Goal: Task Accomplishment & Management: Manage account settings

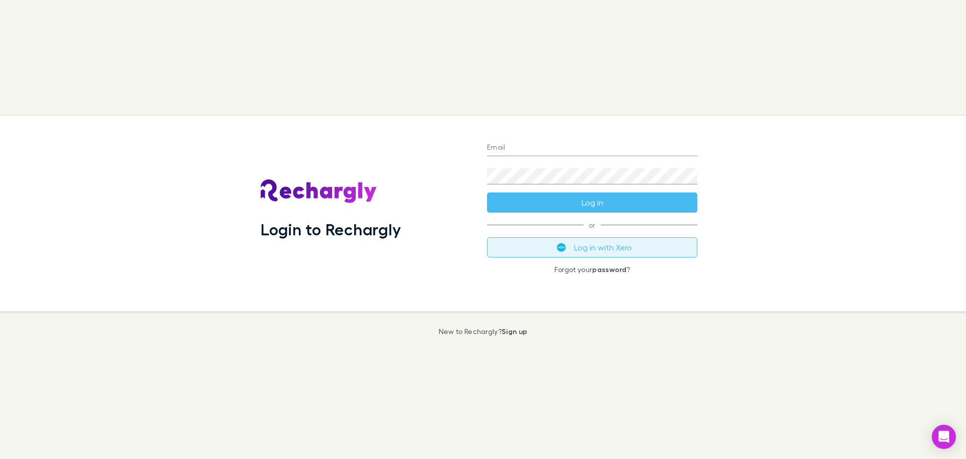
click at [596, 243] on button "Log in with Xero" at bounding box center [592, 247] width 210 height 20
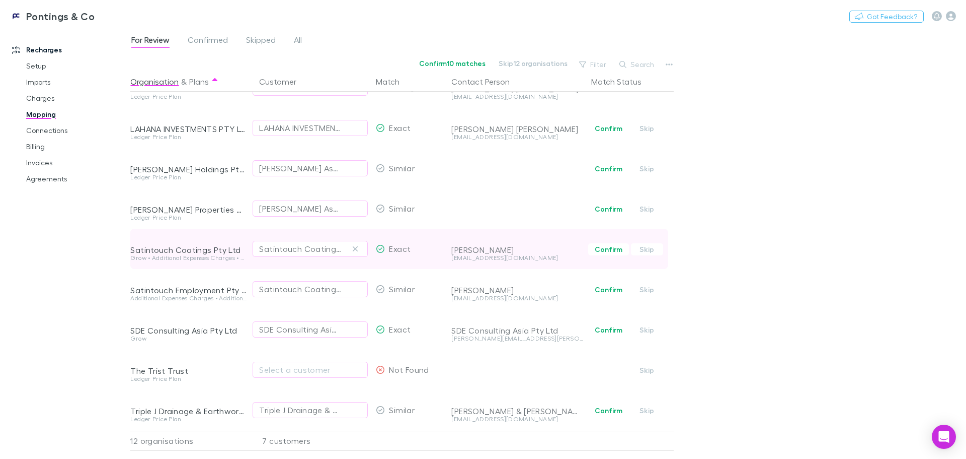
scroll to position [153, 0]
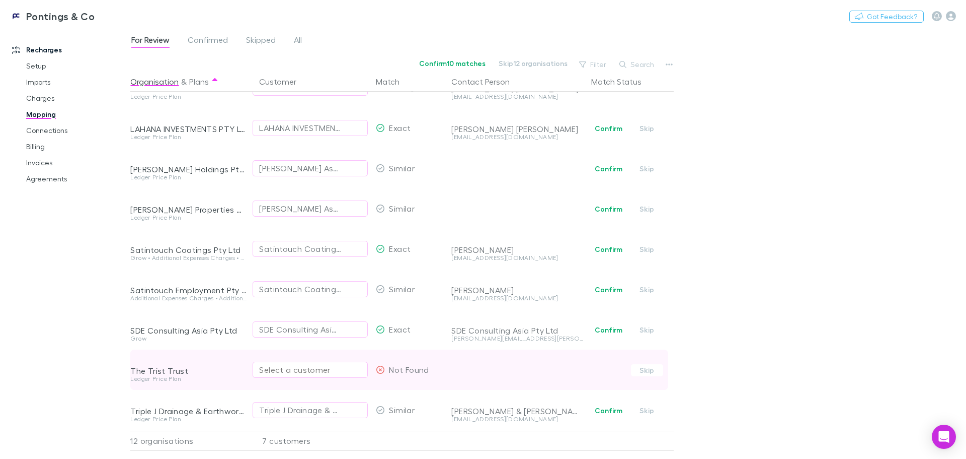
click at [314, 363] on div "Select a customer" at bounding box center [310, 369] width 102 height 12
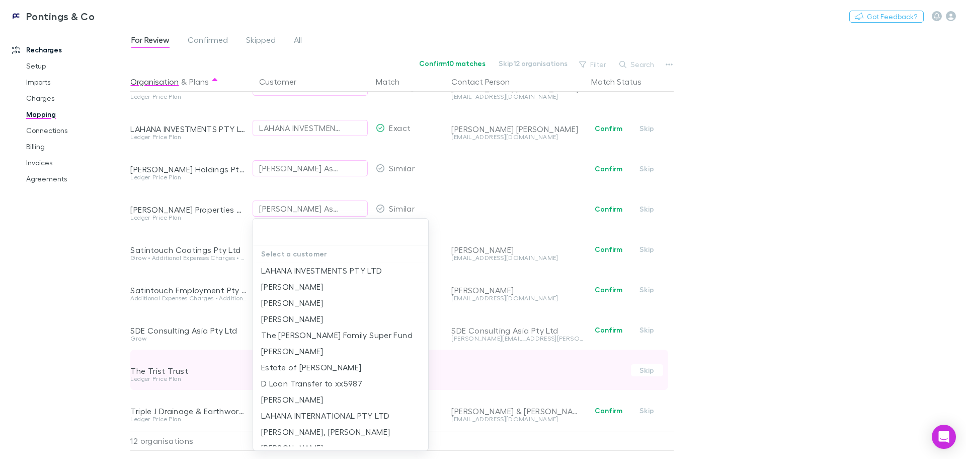
type input "*"
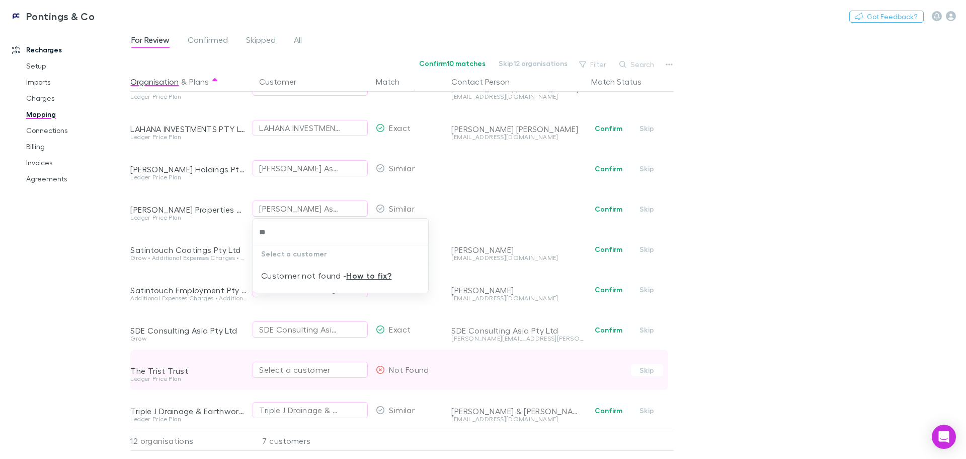
type input "*"
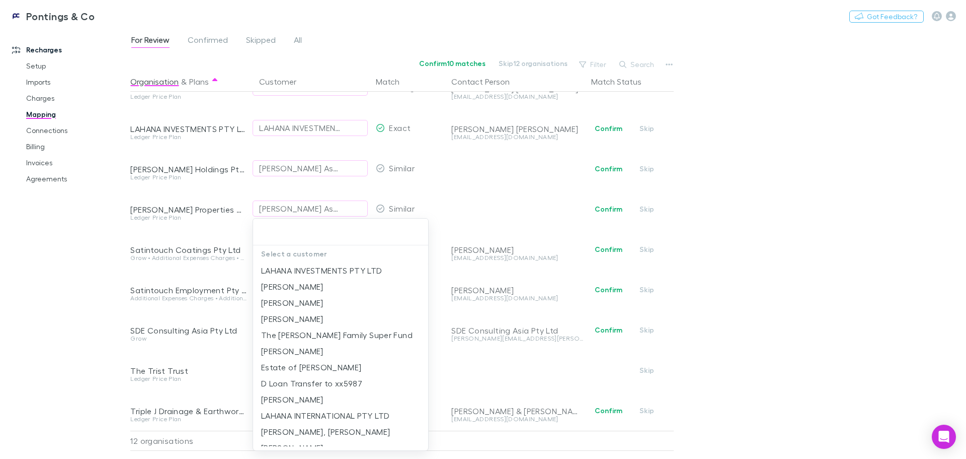
click at [798, 222] on div at bounding box center [483, 229] width 966 height 459
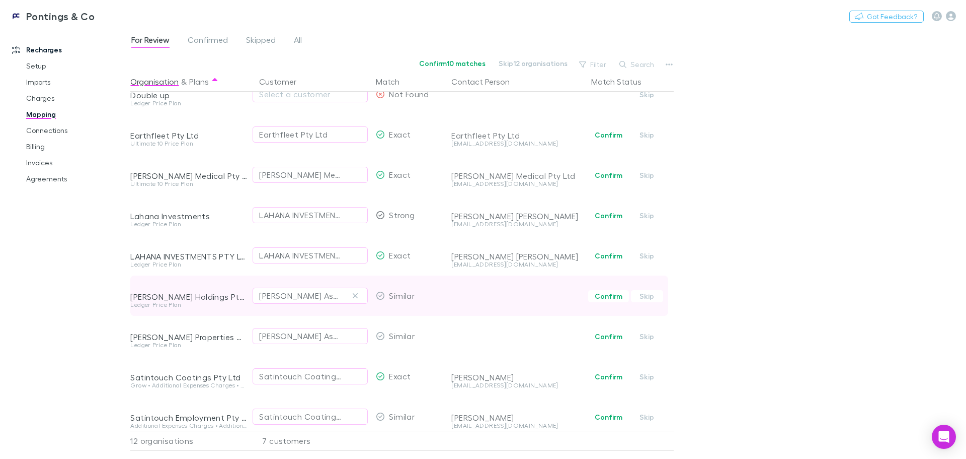
scroll to position [0, 0]
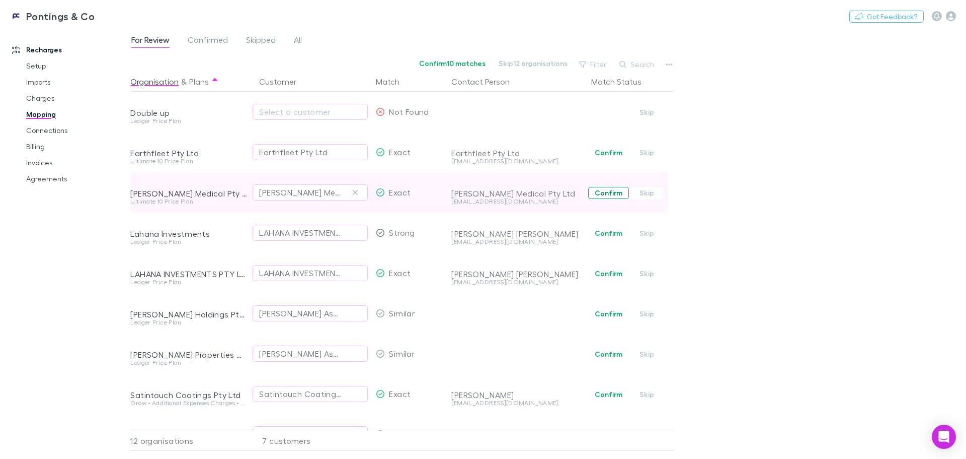
click at [606, 195] on button "Confirm" at bounding box center [608, 193] width 41 height 12
click at [222, 36] on span "Confirmed" at bounding box center [208, 41] width 40 height 13
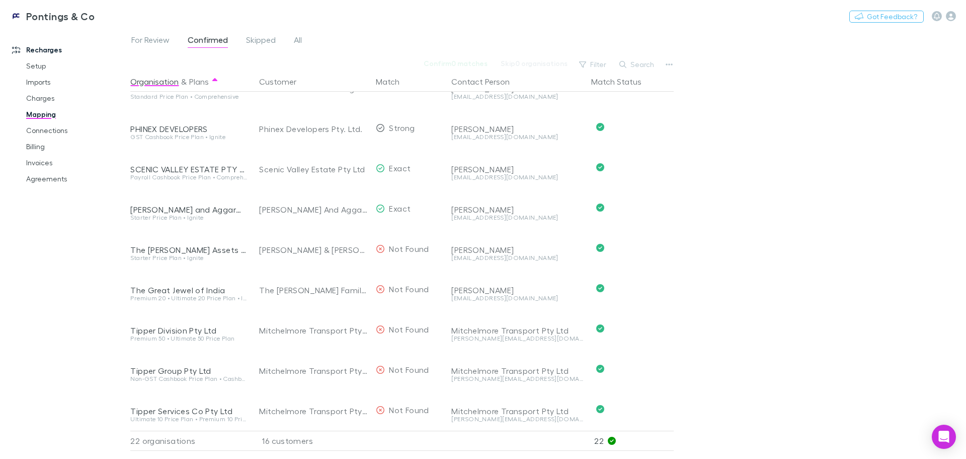
scroll to position [554, 0]
click at [147, 41] on span "For Review" at bounding box center [150, 41] width 38 height 13
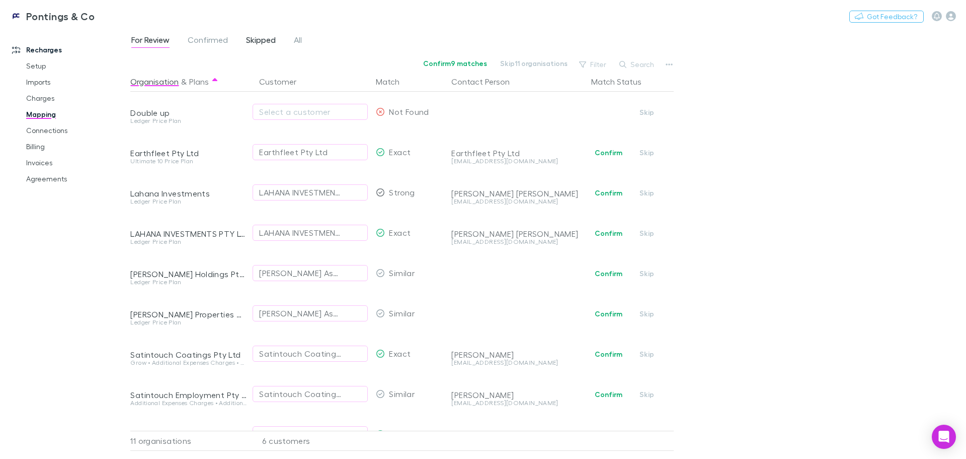
click at [265, 42] on span "Skipped" at bounding box center [261, 41] width 30 height 13
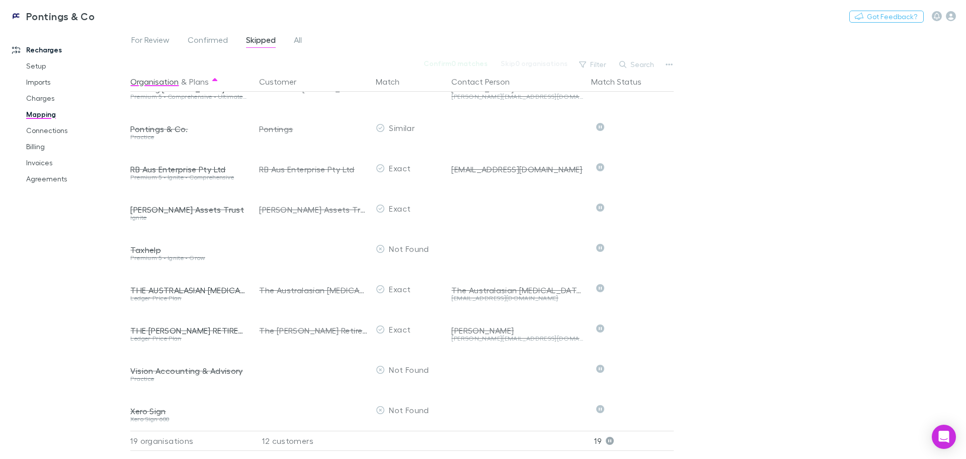
scroll to position [434, 0]
click at [156, 38] on span "For Review" at bounding box center [150, 41] width 38 height 13
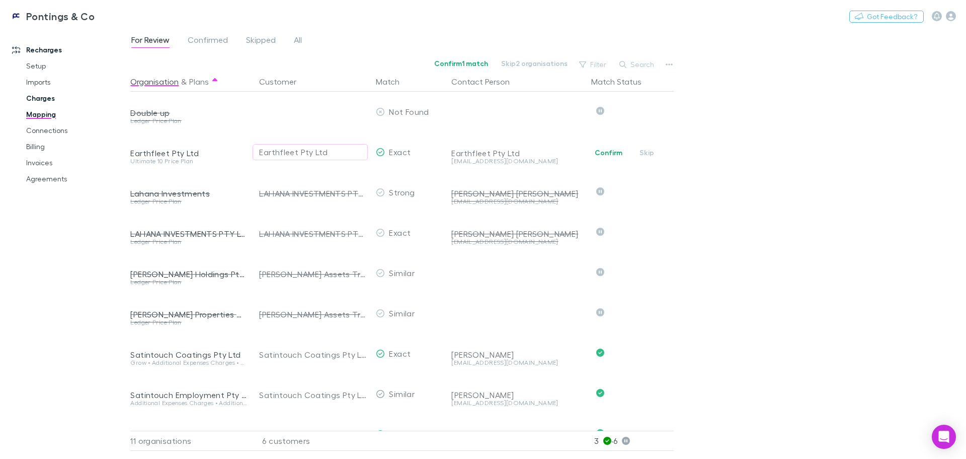
click at [44, 98] on link "Charges" at bounding box center [76, 98] width 120 height 16
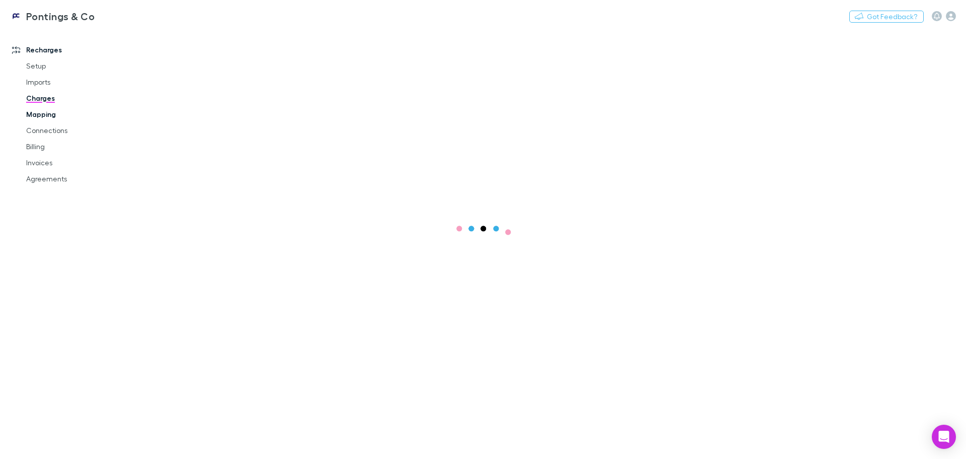
click at [40, 117] on link "Mapping" at bounding box center [76, 114] width 120 height 16
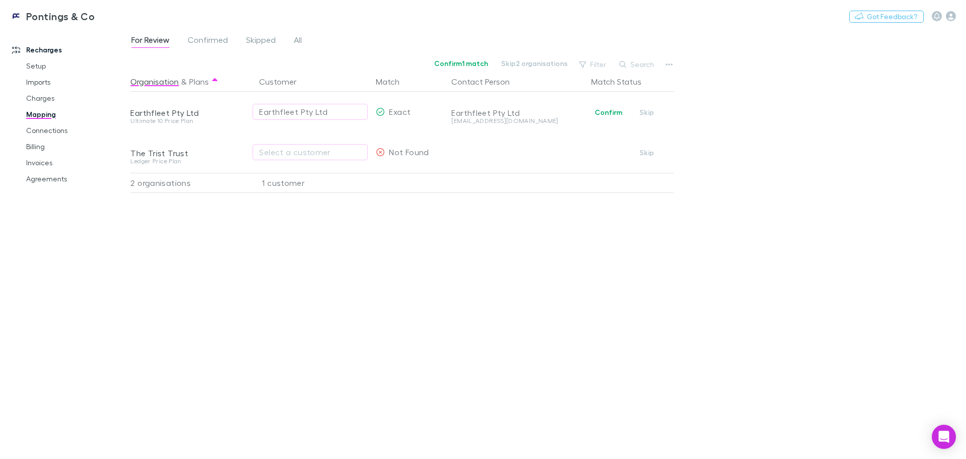
click at [154, 42] on span "For Review" at bounding box center [150, 41] width 38 height 13
click at [148, 80] on button "Organisation" at bounding box center [154, 81] width 48 height 20
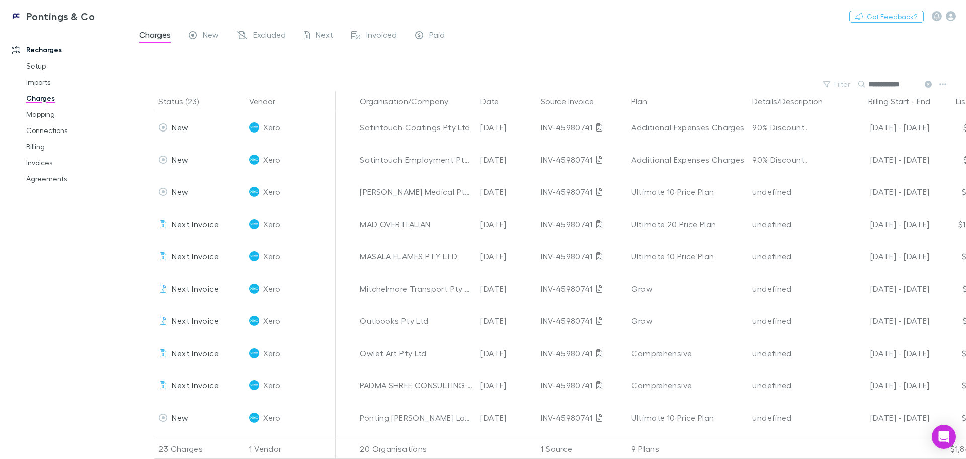
drag, startPoint x: 909, startPoint y: 61, endPoint x: 790, endPoint y: 66, distance: 118.9
click at [790, 66] on div at bounding box center [557, 62] width 818 height 30
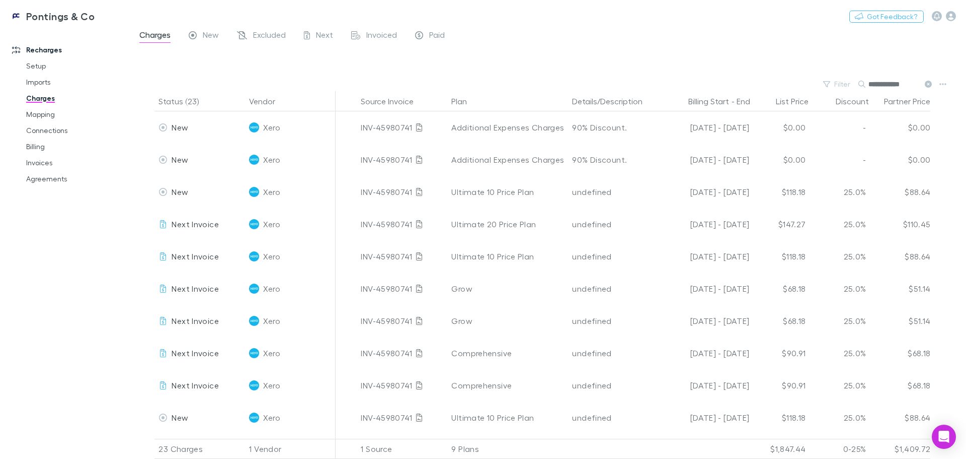
scroll to position [0, 186]
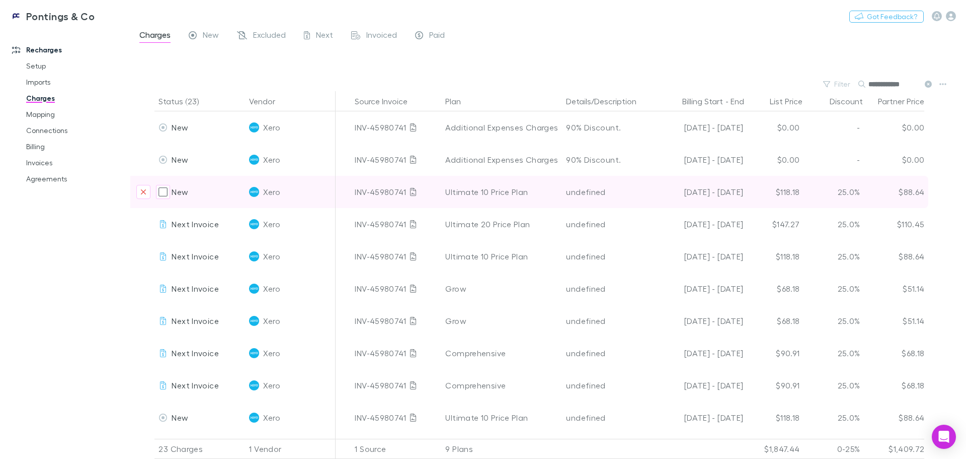
click at [917, 191] on div "$88.64" at bounding box center [894, 192] width 60 height 32
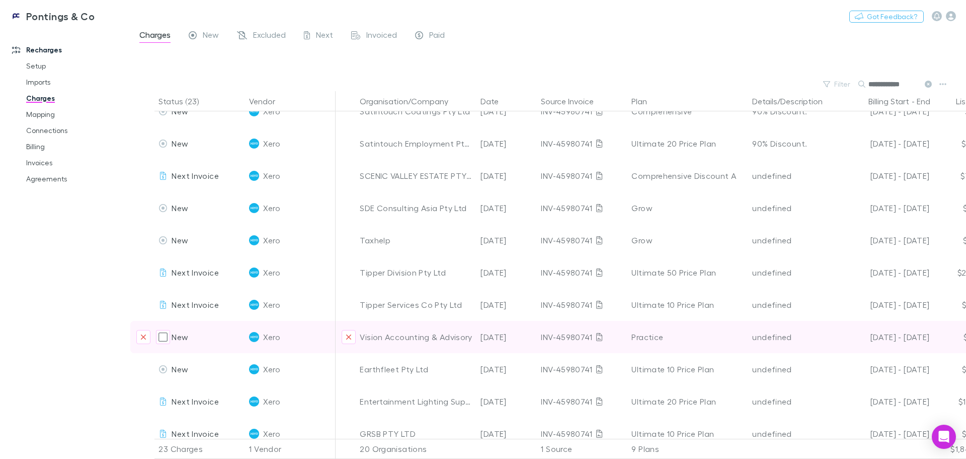
scroll to position [424, 0]
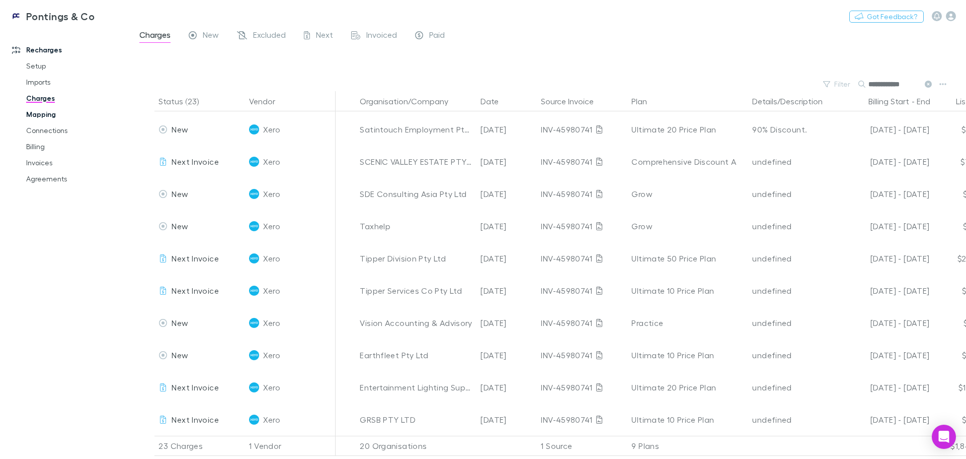
click at [46, 116] on link "Mapping" at bounding box center [76, 114] width 120 height 16
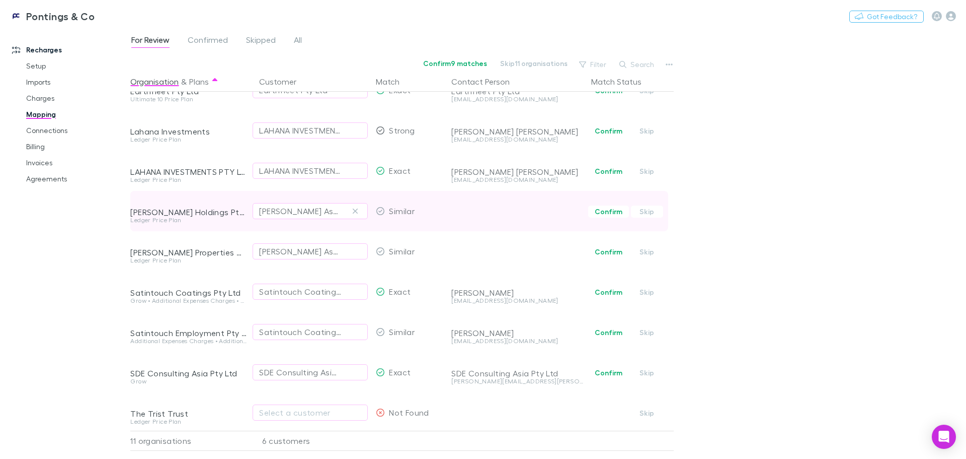
scroll to position [101, 0]
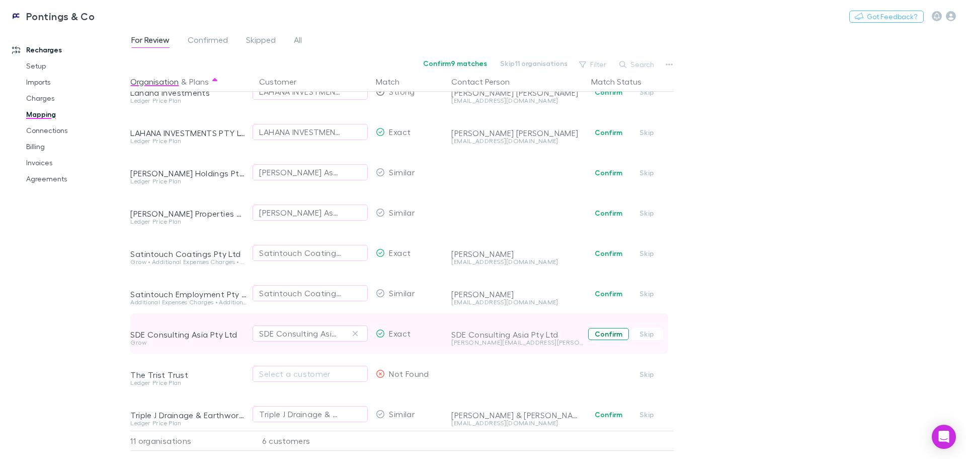
click at [611, 333] on button "Confirm" at bounding box center [608, 334] width 41 height 12
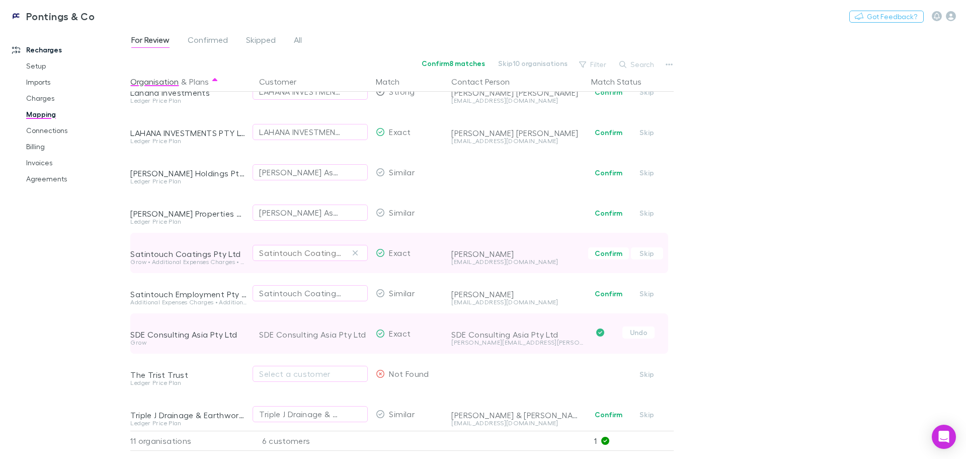
scroll to position [112, 0]
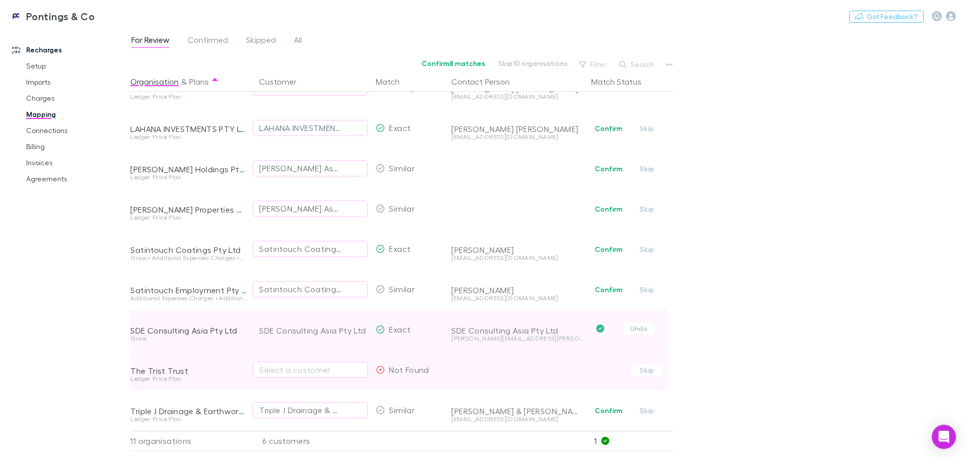
click at [391, 364] on span "Not Found" at bounding box center [409, 369] width 40 height 10
click at [353, 363] on div "Select a customer" at bounding box center [310, 369] width 102 height 12
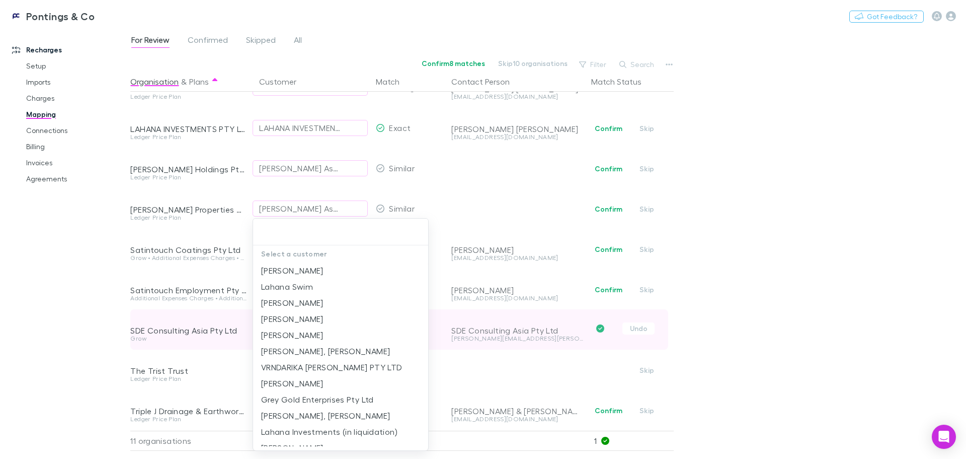
click at [335, 233] on input "text" at bounding box center [340, 231] width 167 height 19
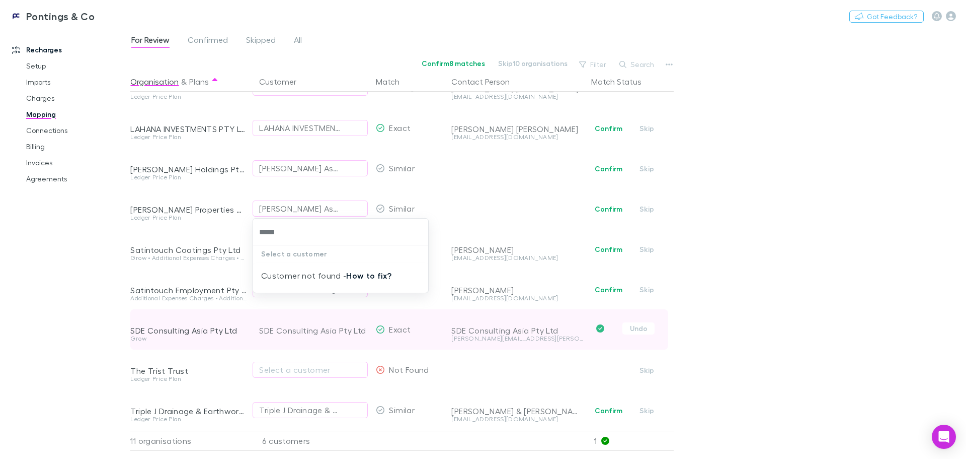
click at [365, 276] on link "How to fix?" at bounding box center [368, 275] width 45 height 10
type input "*****"
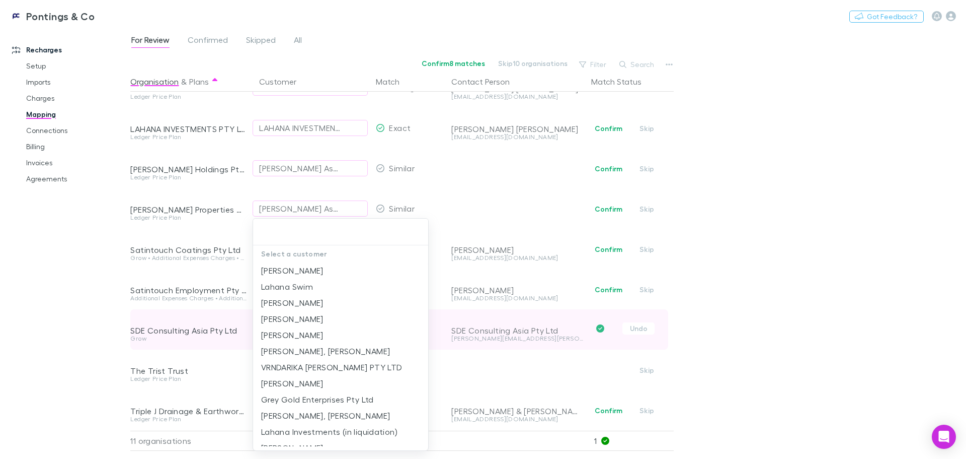
click at [43, 117] on div at bounding box center [483, 229] width 966 height 459
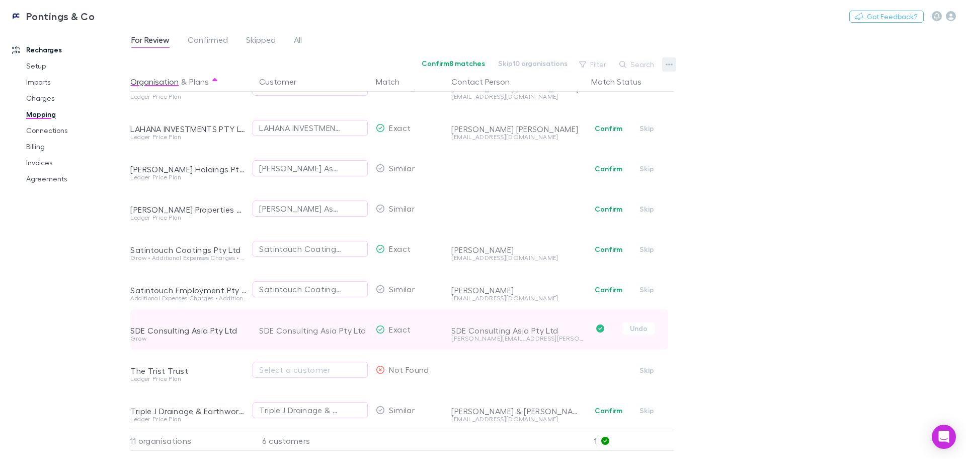
click at [668, 65] on icon "button" at bounding box center [669, 64] width 7 height 8
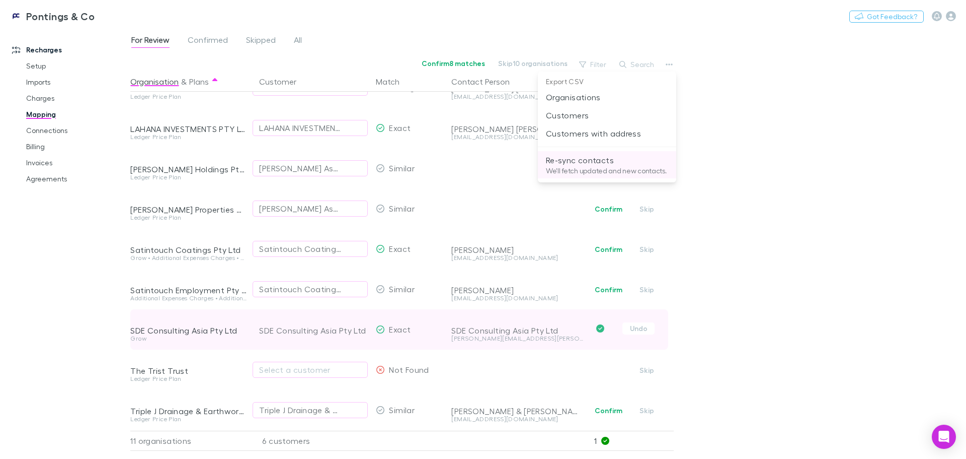
click at [579, 160] on p "Re-sync contacts" at bounding box center [607, 160] width 122 height 12
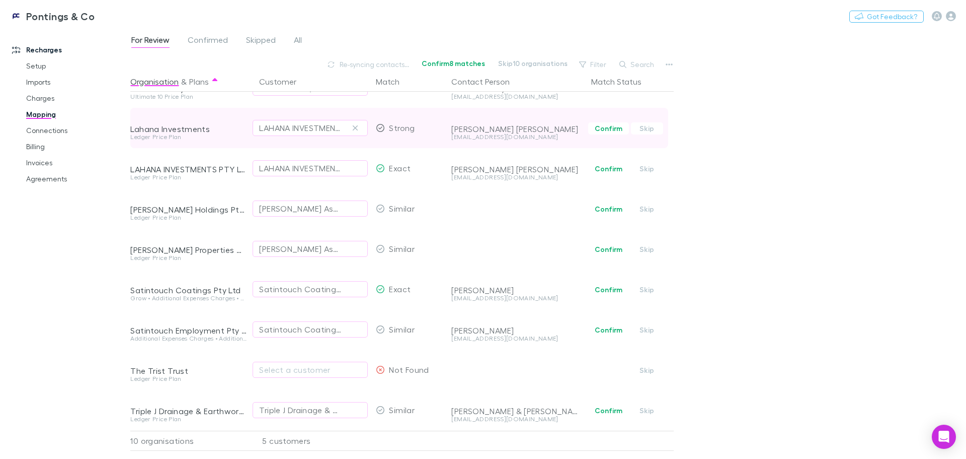
scroll to position [72, 0]
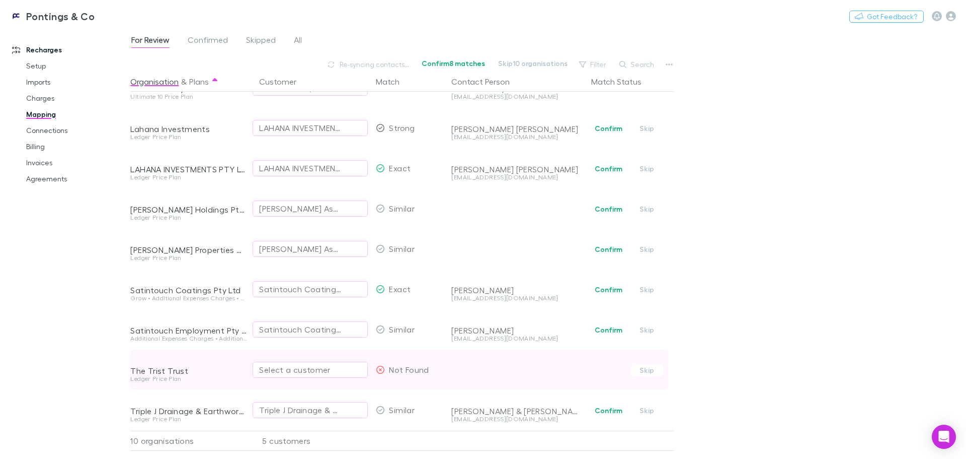
click at [314, 363] on div "Select a customer" at bounding box center [310, 369] width 102 height 12
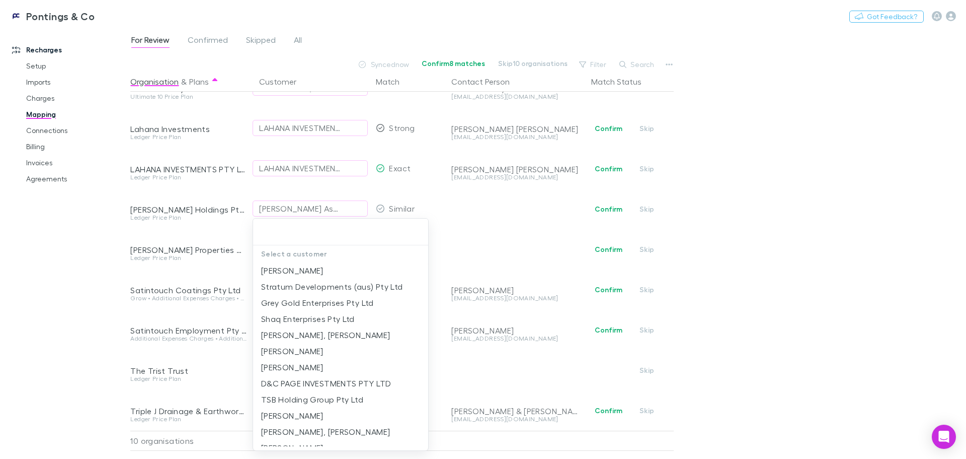
click at [881, 237] on div at bounding box center [483, 229] width 966 height 459
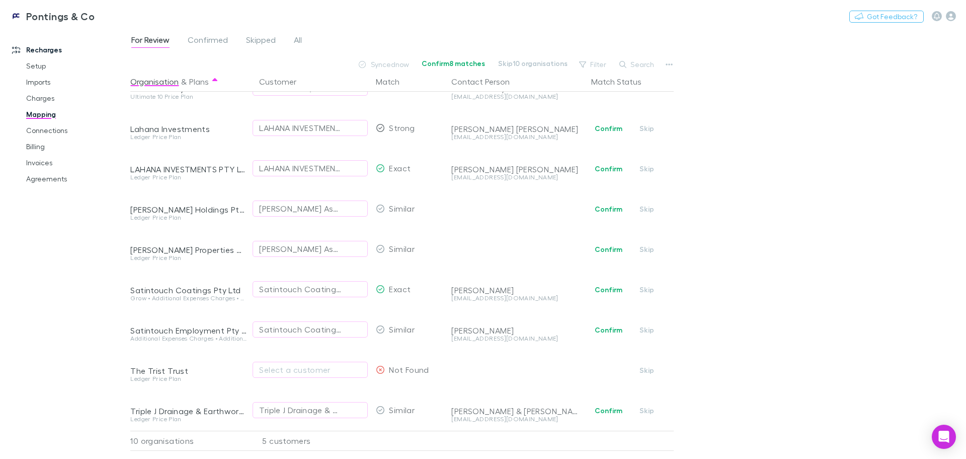
click at [661, 65] on div "Filter Search" at bounding box center [618, 64] width 88 height 14
click at [673, 65] on icon "button" at bounding box center [669, 64] width 7 height 8
click at [790, 95] on div at bounding box center [483, 229] width 966 height 459
click at [196, 39] on span "Confirmed" at bounding box center [208, 41] width 40 height 13
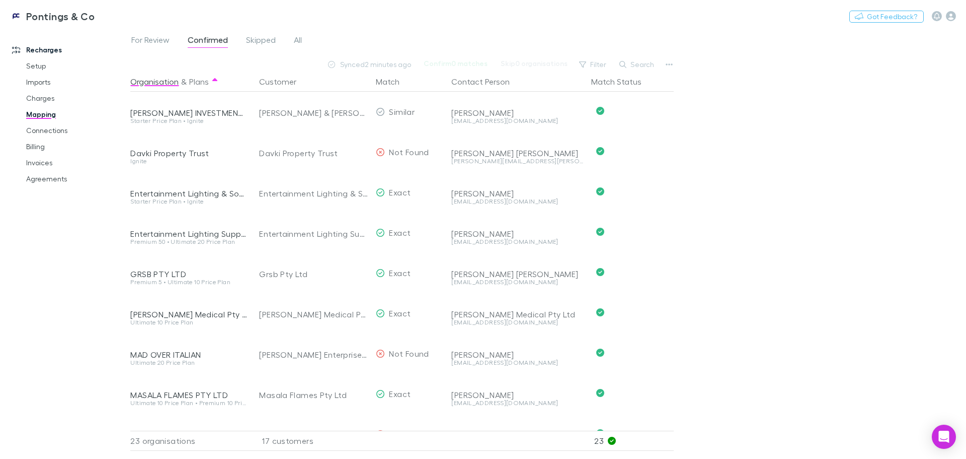
click at [306, 39] on div "For Review Confirmed Skipped All" at bounding box center [220, 41] width 181 height 16
click at [294, 39] on span "All" at bounding box center [298, 41] width 8 height 13
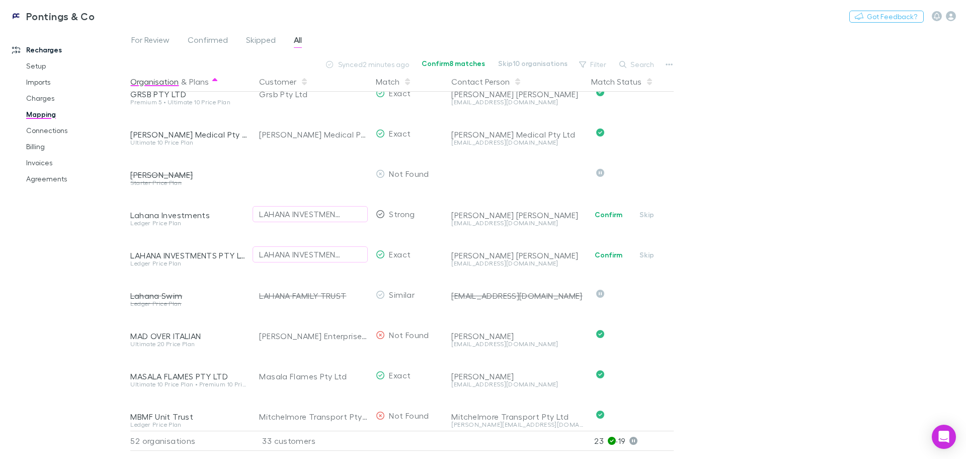
scroll to position [503, 0]
click at [59, 127] on link "Connections" at bounding box center [76, 130] width 120 height 16
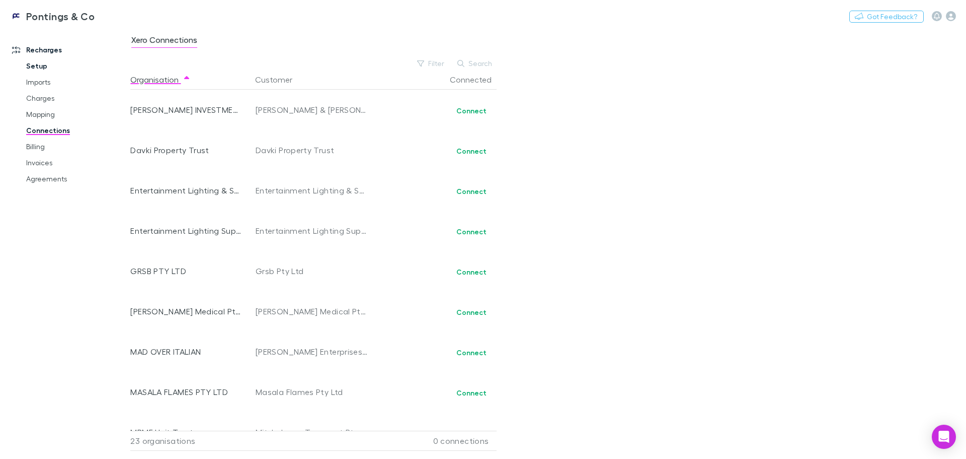
click at [39, 62] on link "Setup" at bounding box center [76, 66] width 120 height 16
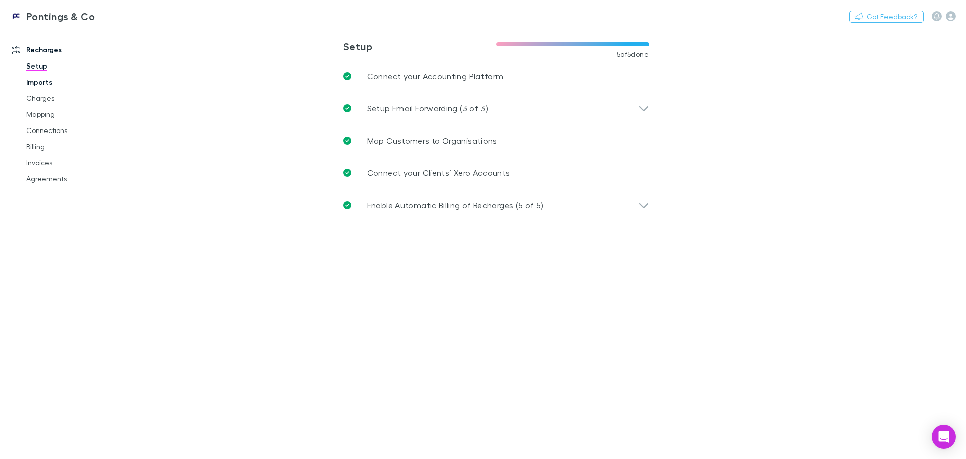
click at [34, 78] on link "Imports" at bounding box center [76, 82] width 120 height 16
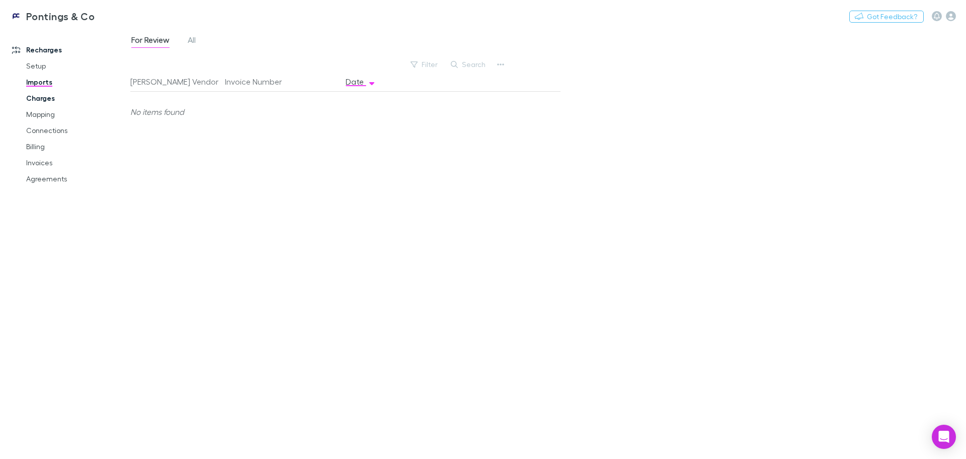
click at [32, 97] on link "Charges" at bounding box center [76, 98] width 120 height 16
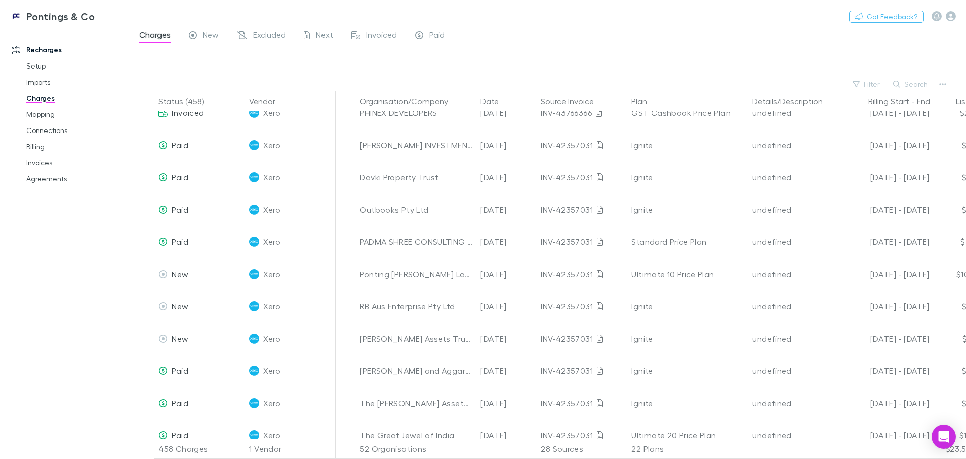
scroll to position [1409, 0]
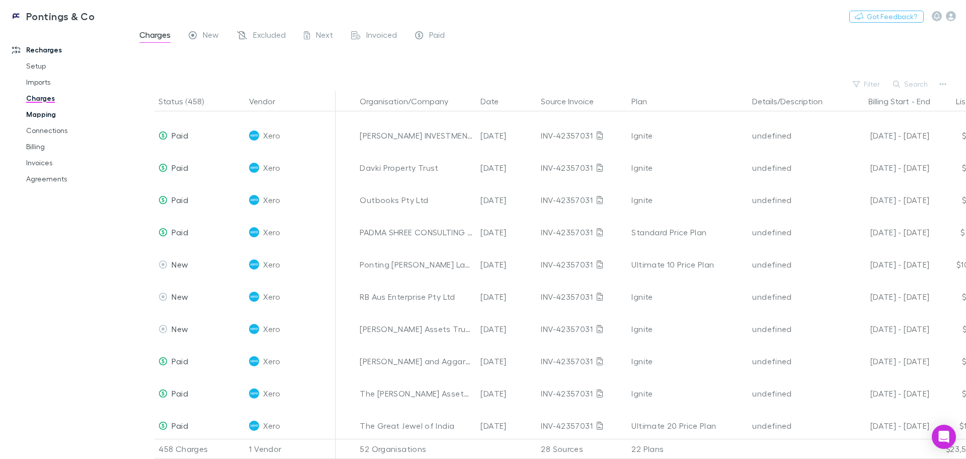
click at [49, 113] on link "Mapping" at bounding box center [76, 114] width 120 height 16
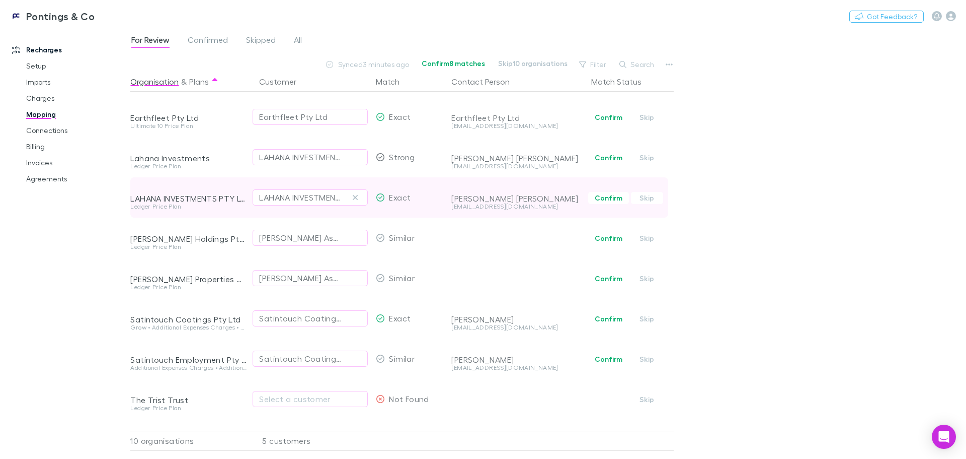
scroll to position [72, 0]
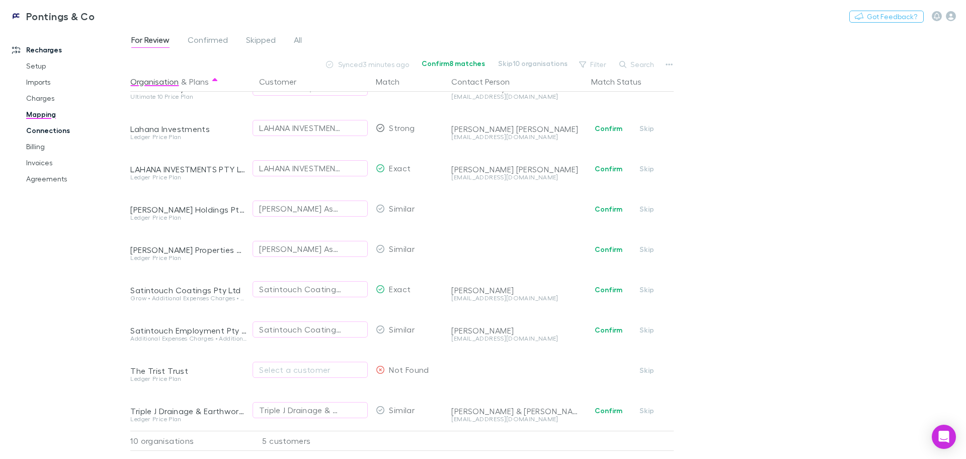
click at [50, 132] on link "Connections" at bounding box center [76, 130] width 120 height 16
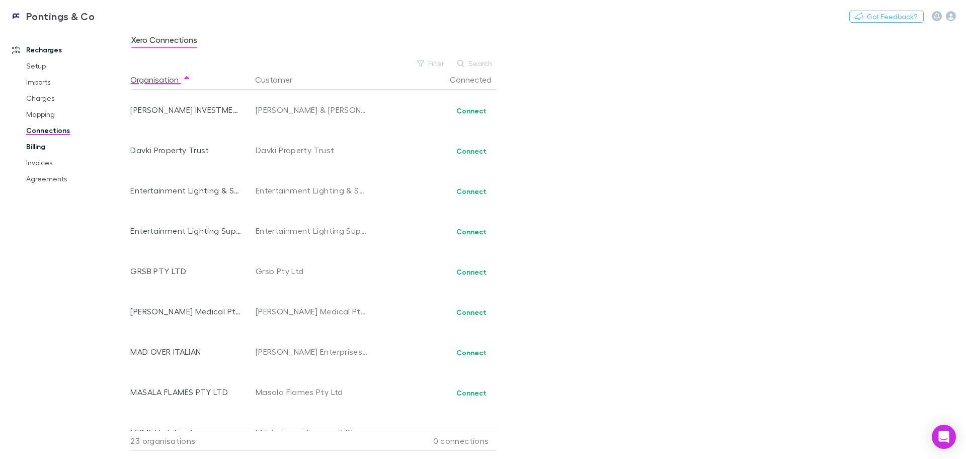
click at [39, 146] on link "Billing" at bounding box center [76, 146] width 120 height 16
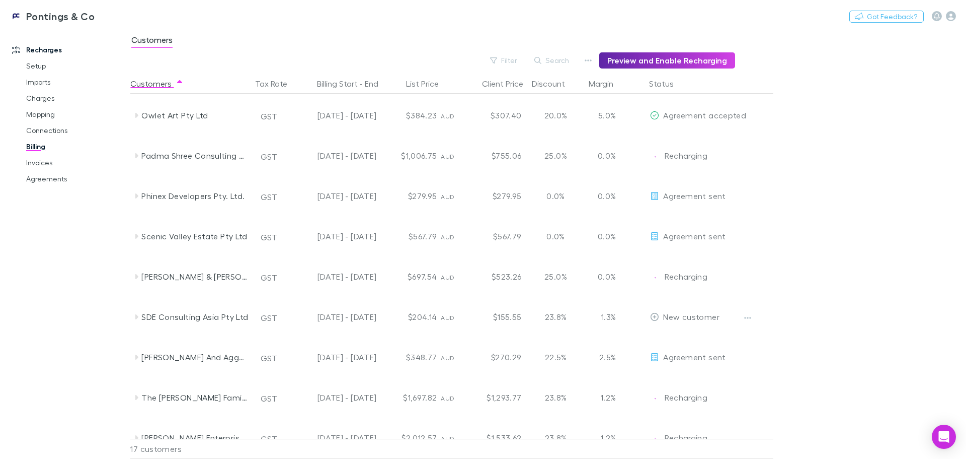
scroll to position [340, 0]
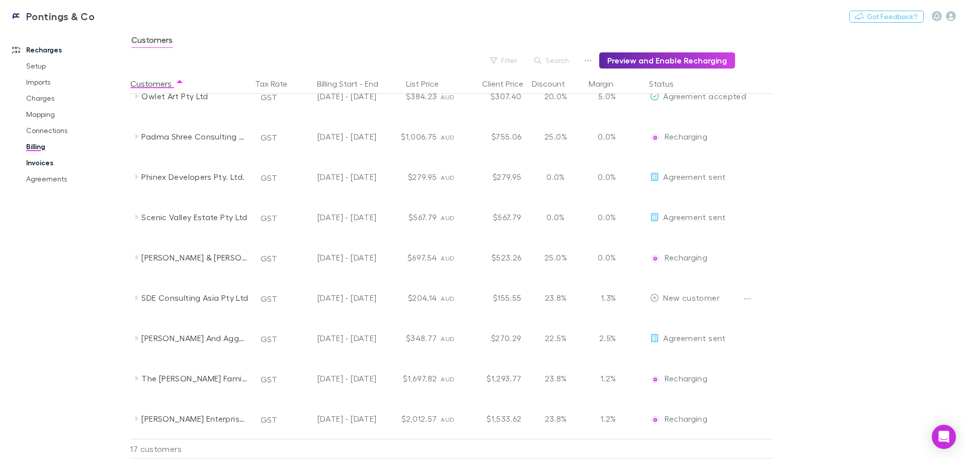
click at [44, 162] on link "Invoices" at bounding box center [76, 163] width 120 height 16
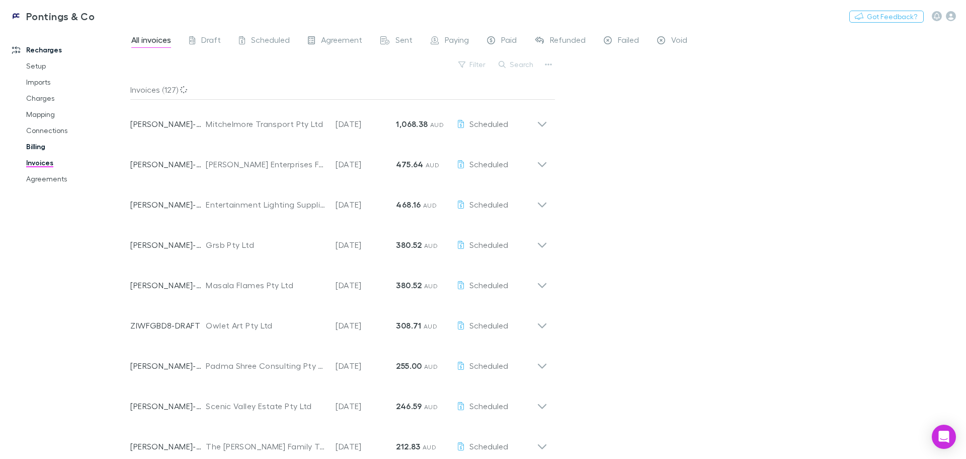
click at [30, 146] on link "Billing" at bounding box center [76, 146] width 120 height 16
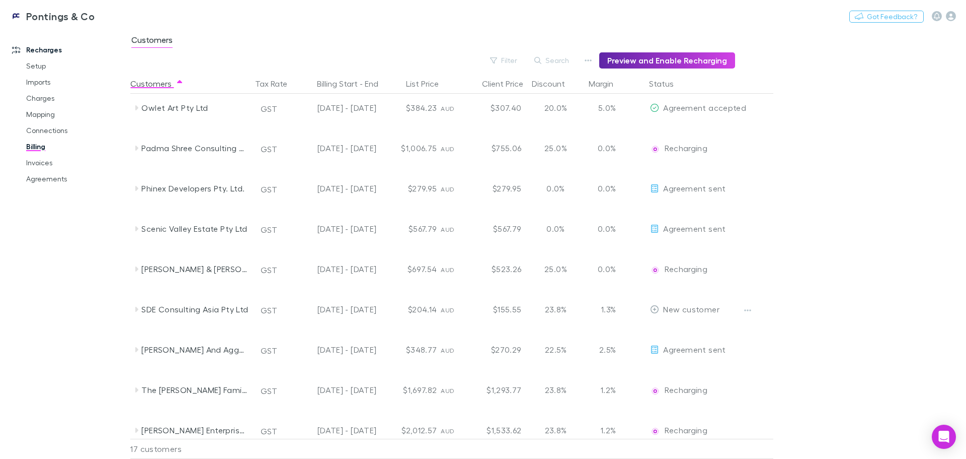
scroll to position [340, 0]
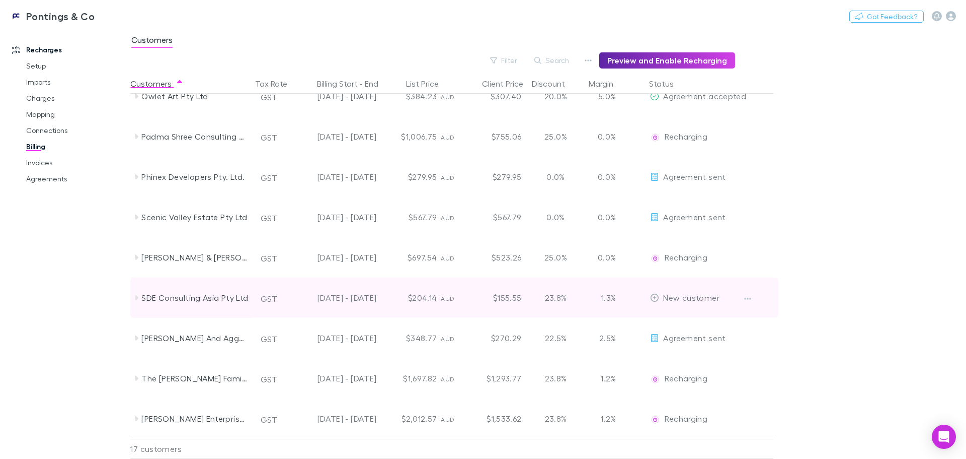
click at [138, 300] on icon at bounding box center [136, 297] width 8 height 8
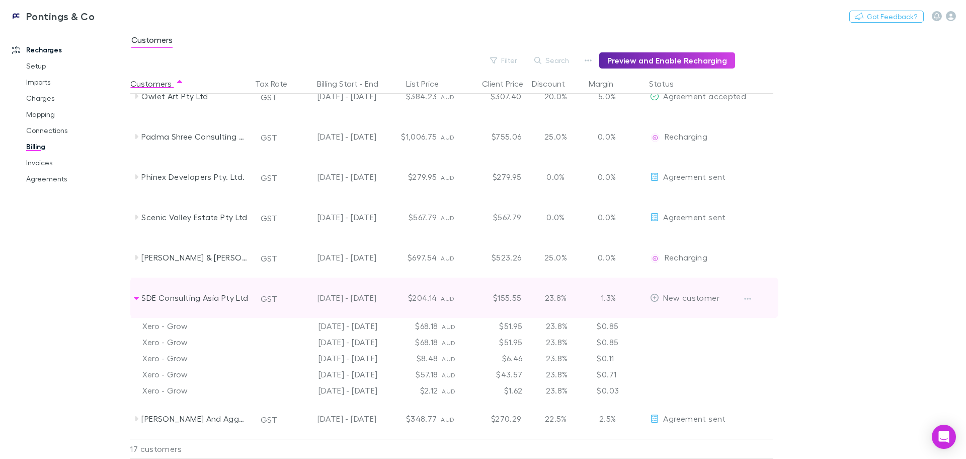
click at [138, 299] on icon at bounding box center [136, 297] width 8 height 8
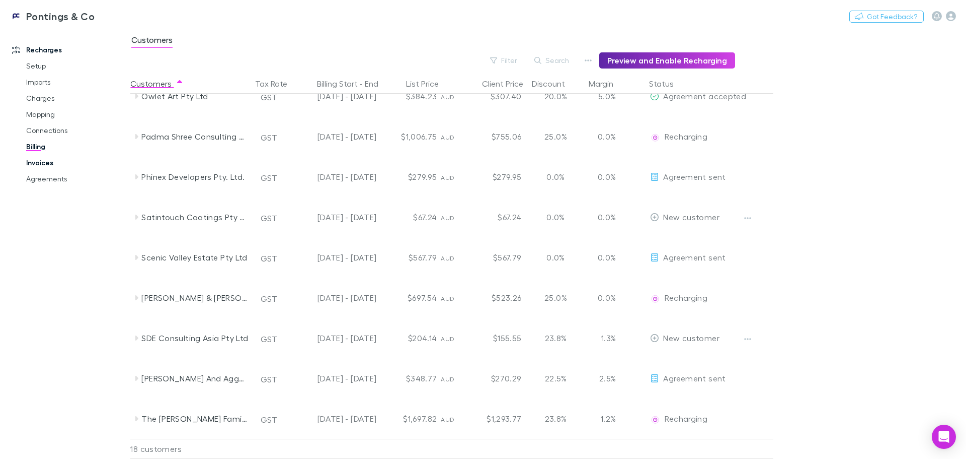
click at [32, 163] on link "Invoices" at bounding box center [76, 163] width 120 height 16
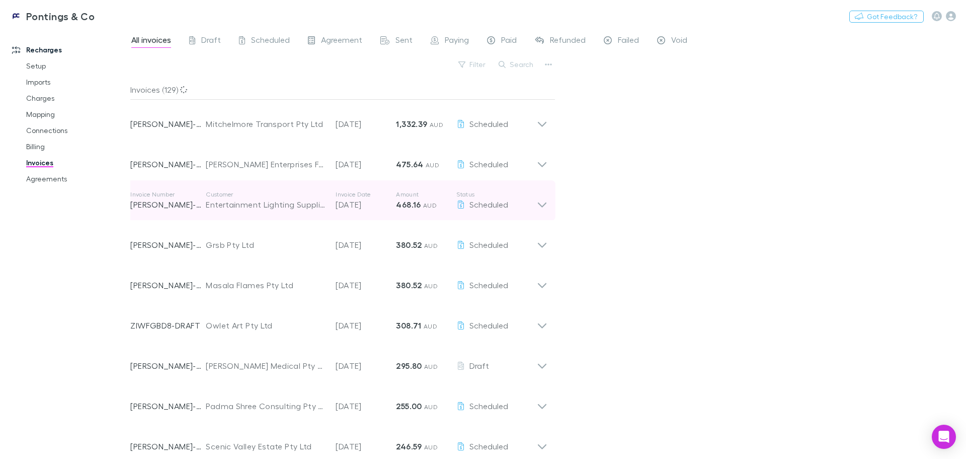
scroll to position [50, 0]
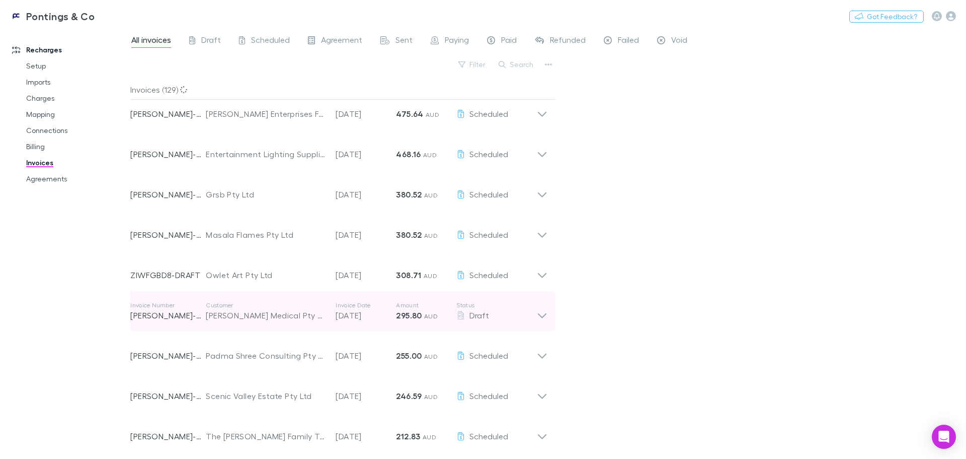
click at [545, 315] on icon at bounding box center [542, 315] width 9 height 5
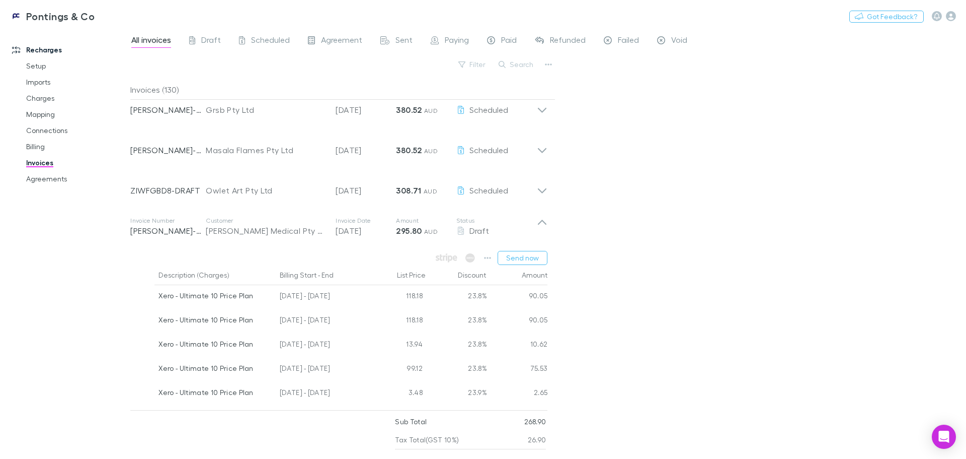
scroll to position [151, 0]
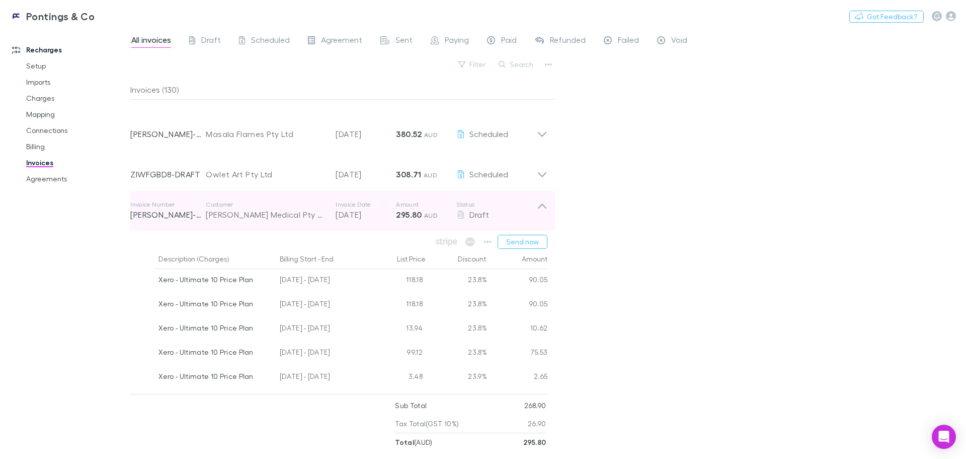
click at [542, 208] on icon at bounding box center [542, 210] width 11 height 20
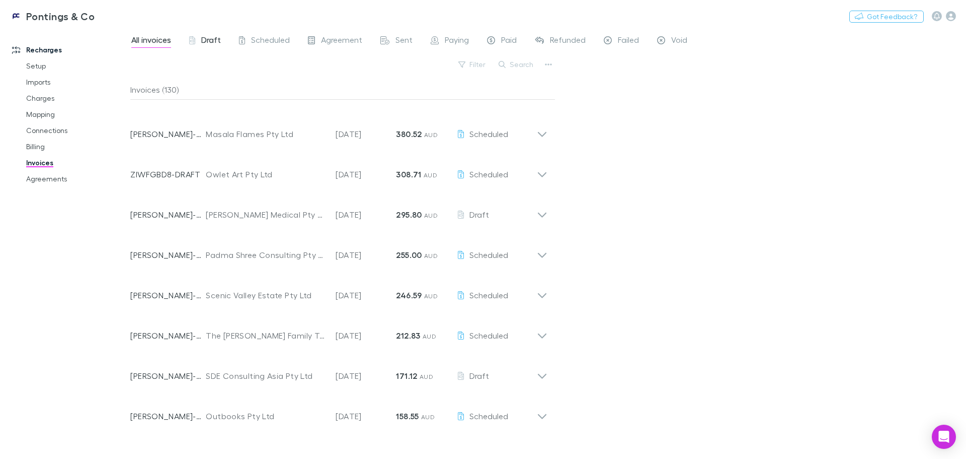
click at [209, 36] on span "Draft" at bounding box center [211, 41] width 20 height 13
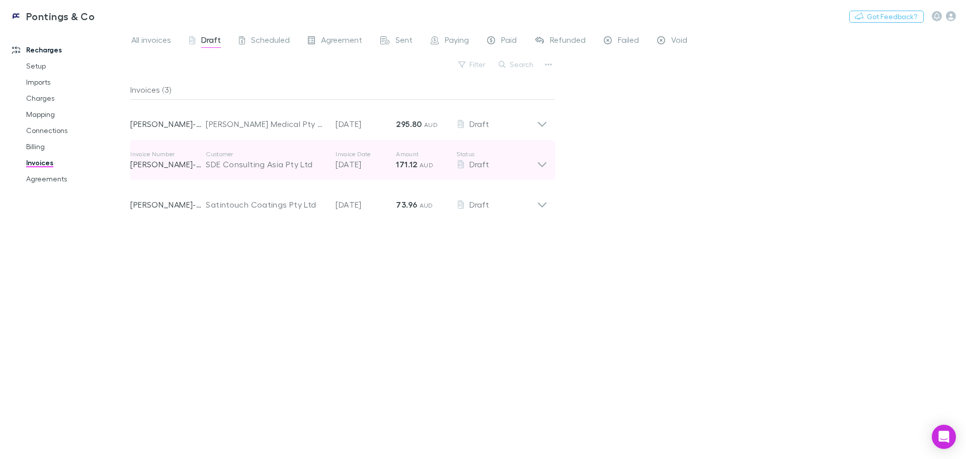
click at [543, 163] on icon at bounding box center [542, 160] width 11 height 20
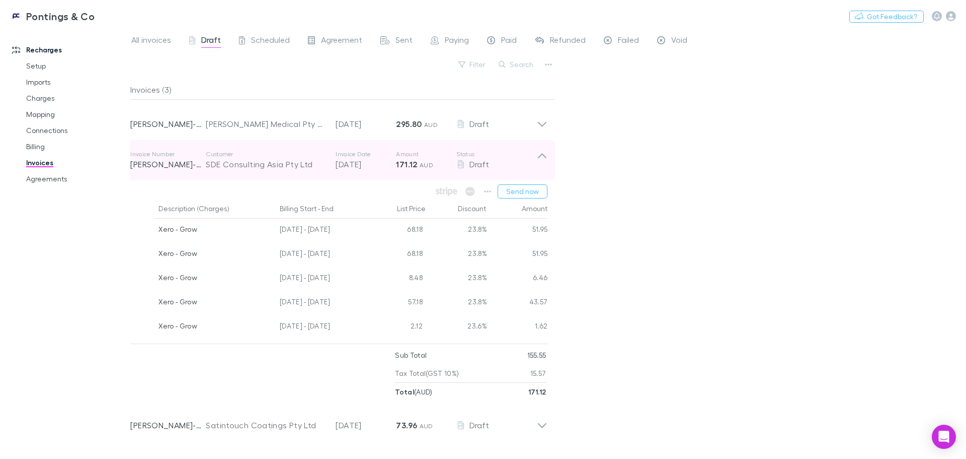
click at [543, 163] on icon at bounding box center [542, 160] width 11 height 20
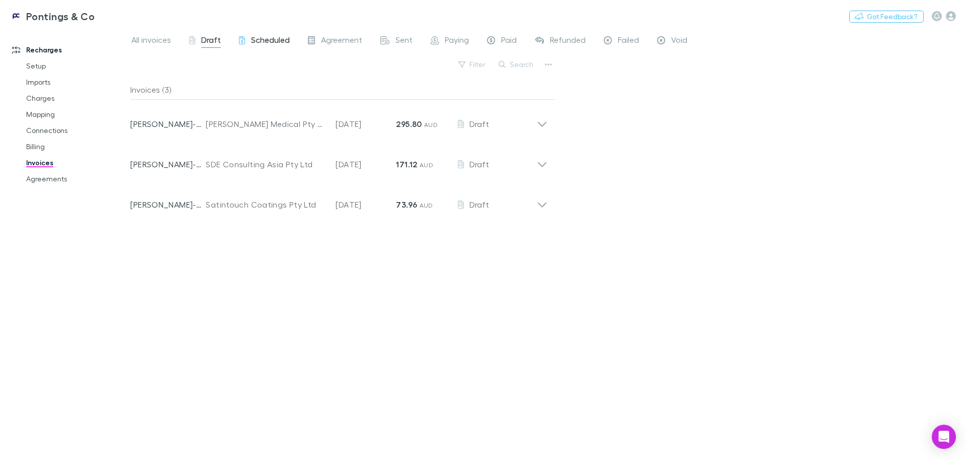
click at [262, 48] on link "Scheduled" at bounding box center [264, 41] width 53 height 16
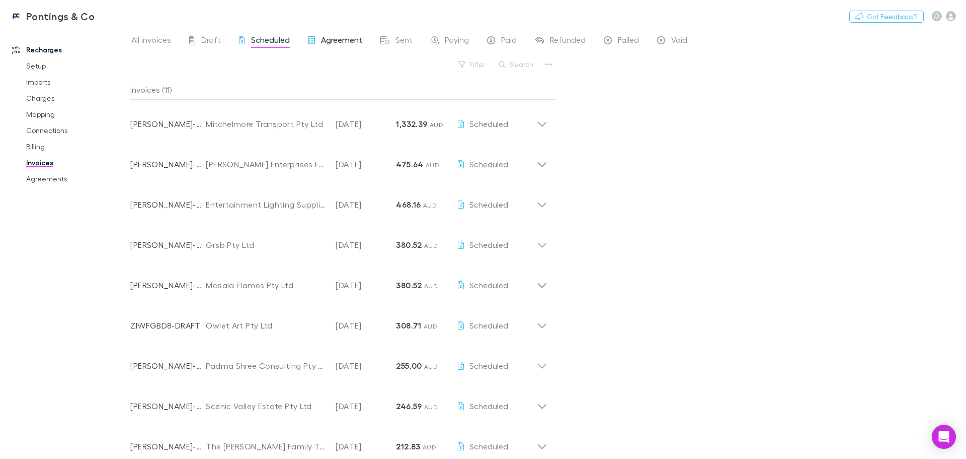
click at [328, 37] on span "Agreement" at bounding box center [341, 41] width 41 height 13
click at [405, 38] on span "Sent" at bounding box center [404, 41] width 17 height 13
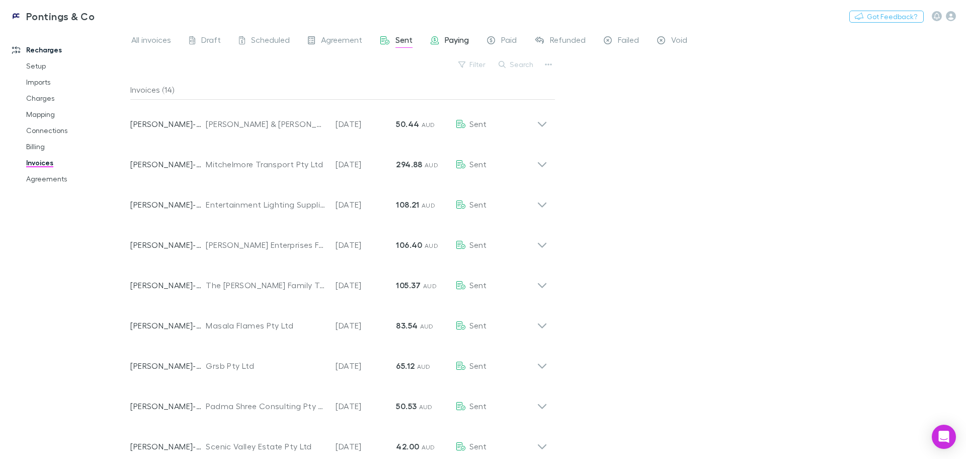
click at [441, 39] on div "Paying" at bounding box center [450, 41] width 38 height 13
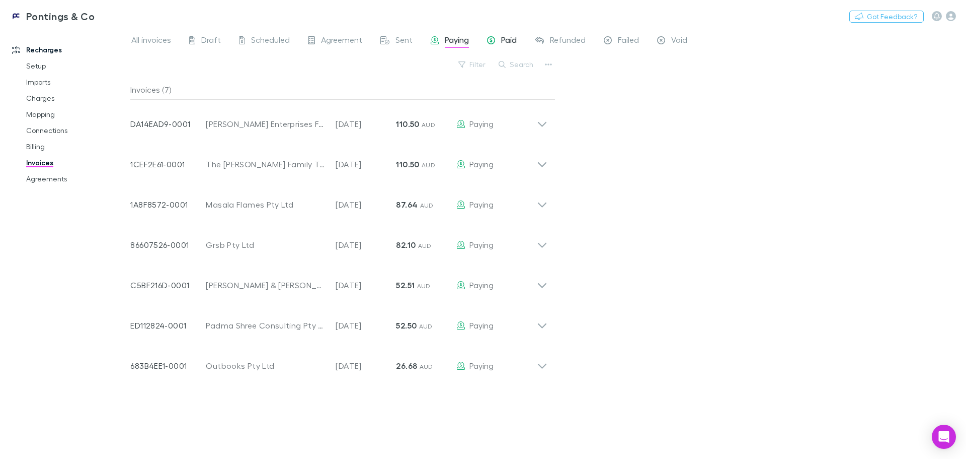
click at [502, 39] on span "Paid" at bounding box center [509, 41] width 16 height 13
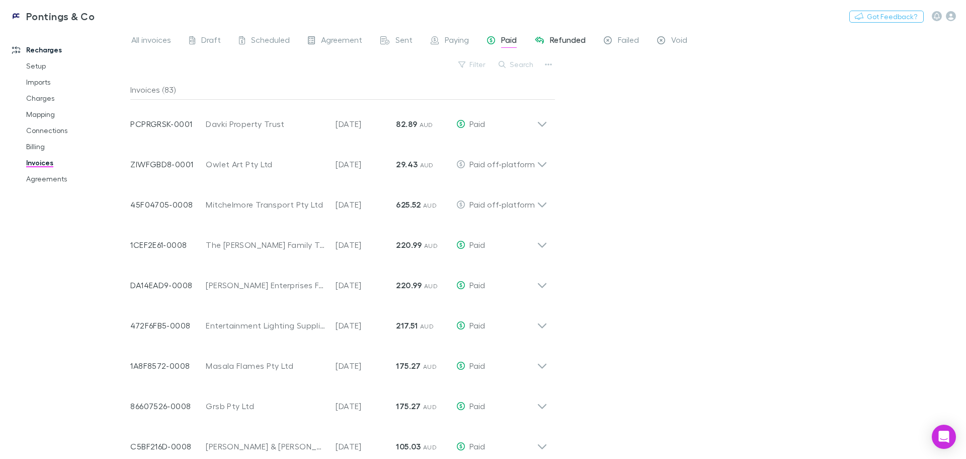
click at [569, 41] on span "Refunded" at bounding box center [568, 41] width 36 height 13
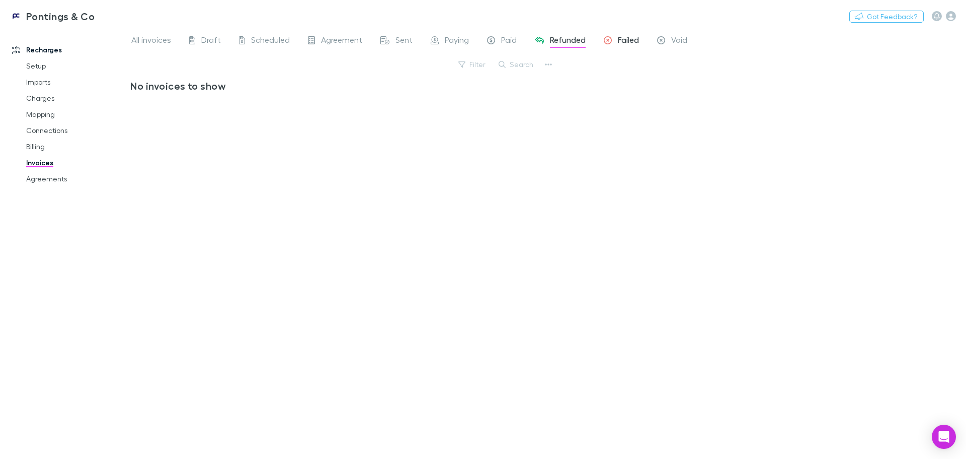
click at [625, 40] on span "Failed" at bounding box center [628, 41] width 21 height 13
click at [693, 36] on div "All invoices Draft Scheduled Agreement Sent Paying Paid Refunded Failed Void" at bounding box center [413, 41] width 566 height 16
click at [688, 37] on link "Void" at bounding box center [672, 41] width 32 height 16
click at [161, 44] on span "All invoices" at bounding box center [151, 41] width 40 height 13
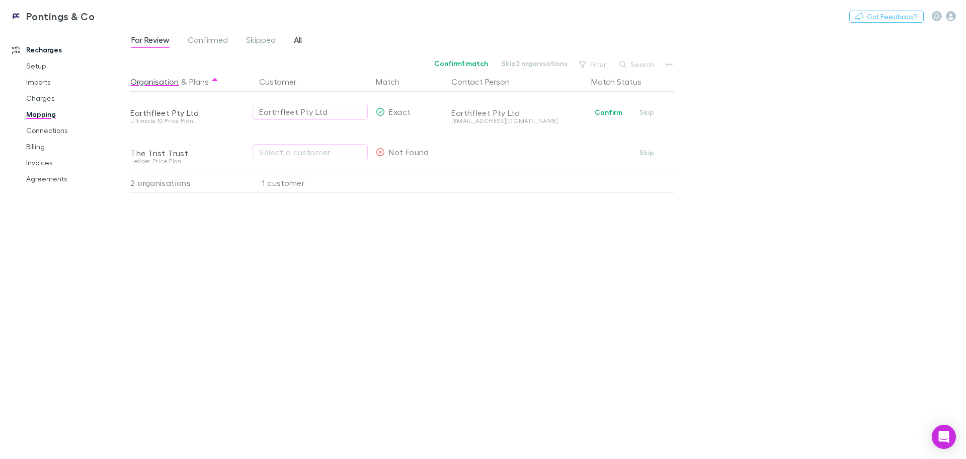
click at [294, 41] on span "All" at bounding box center [298, 41] width 8 height 13
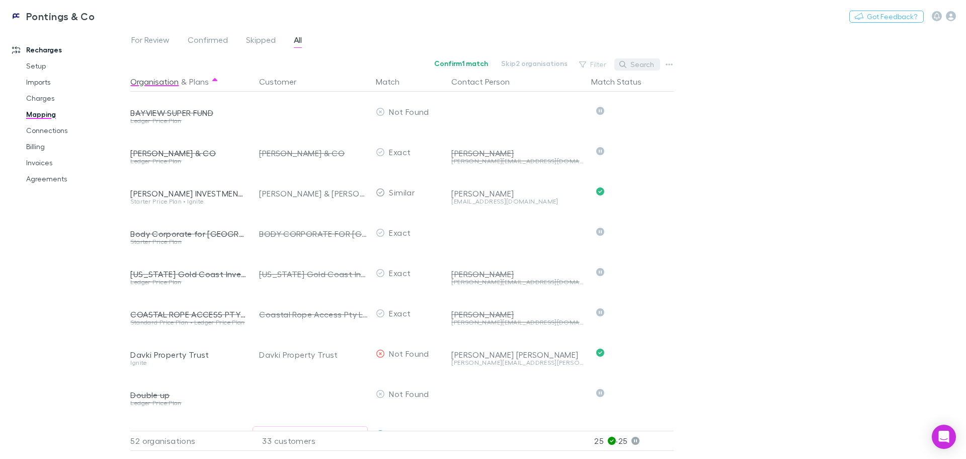
click at [637, 59] on button "Search" at bounding box center [638, 64] width 46 height 12
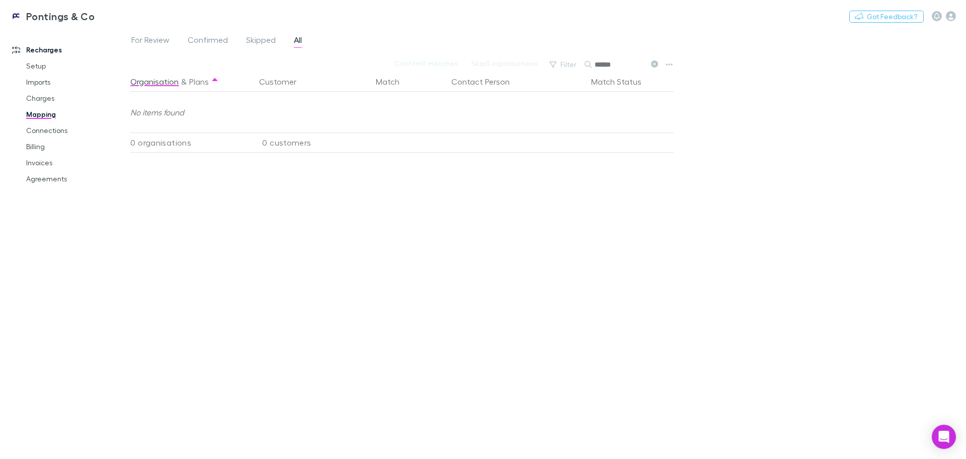
type input "******"
click at [777, 227] on div "For Review Confirmed Skipped All Confirm 0 matches Skip 0 organisations Filter …" at bounding box center [548, 243] width 836 height 430
click at [655, 62] on icon at bounding box center [654, 63] width 7 height 7
